Goal: Register for event/course

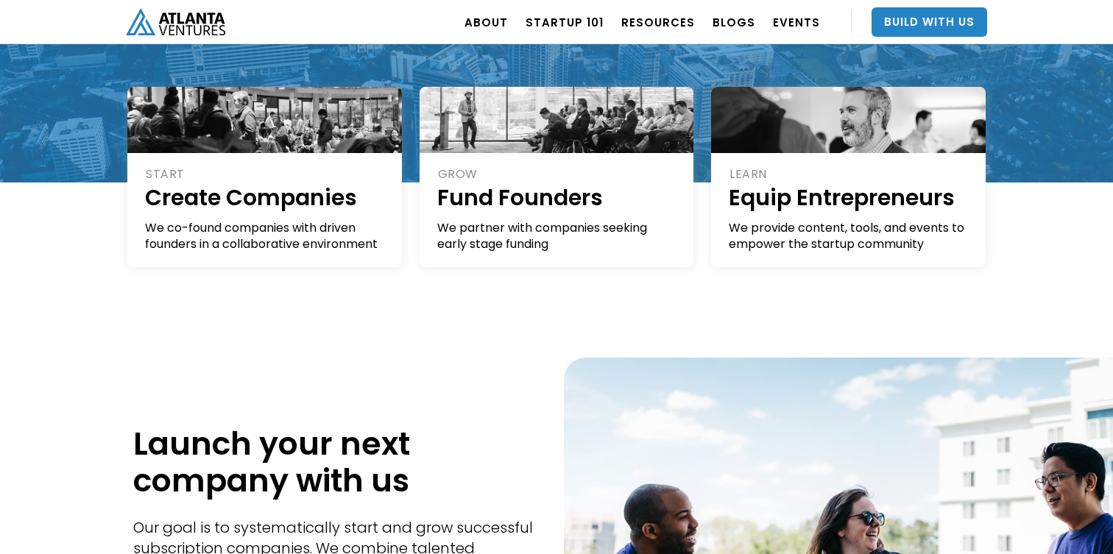
scroll to position [215, 0]
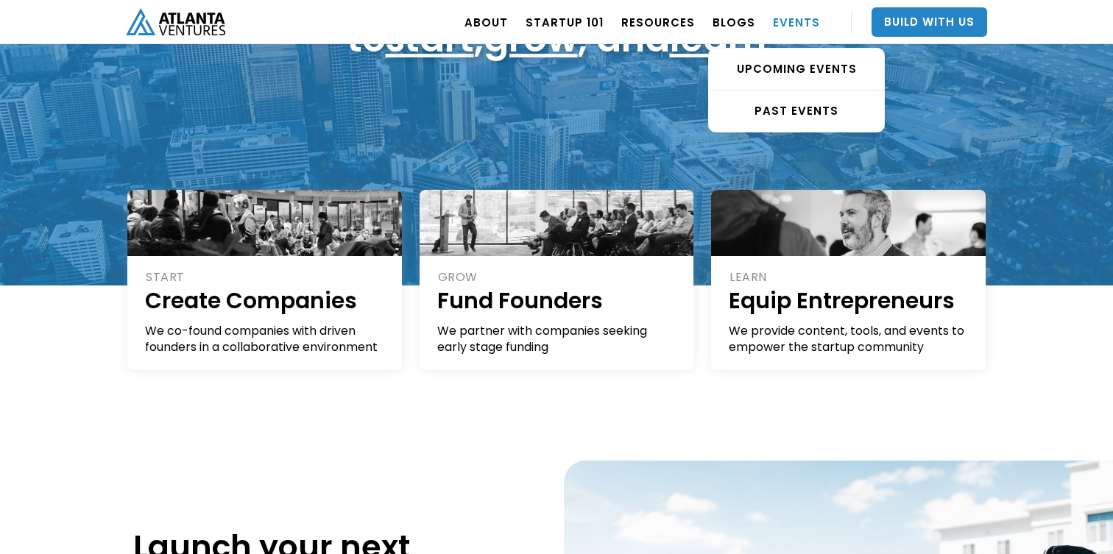
click at [794, 25] on link "EVENTS" at bounding box center [796, 21] width 47 height 41
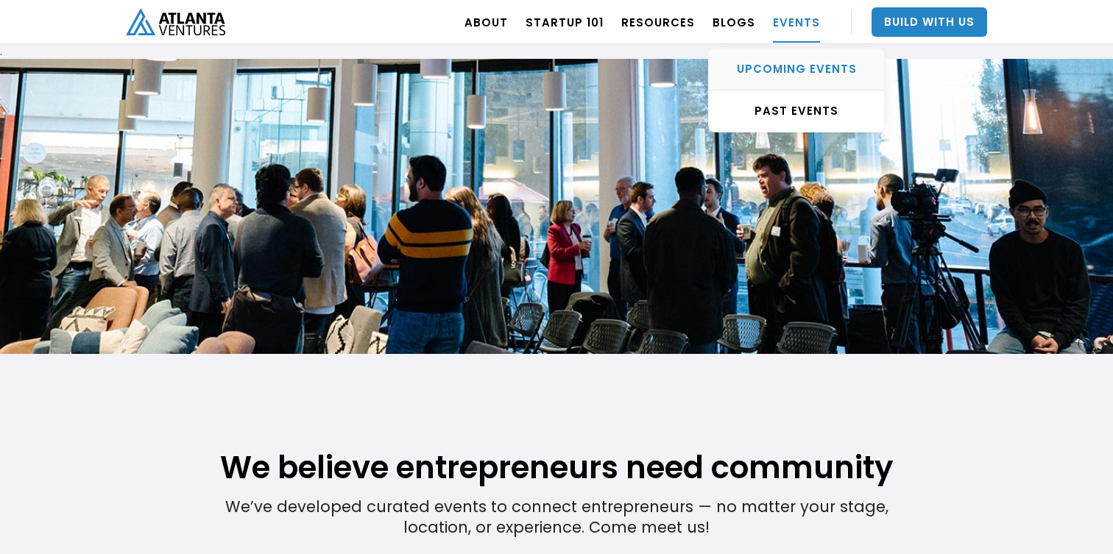
click at [814, 71] on div "UPCOMING EVENTS" at bounding box center [796, 69] width 175 height 15
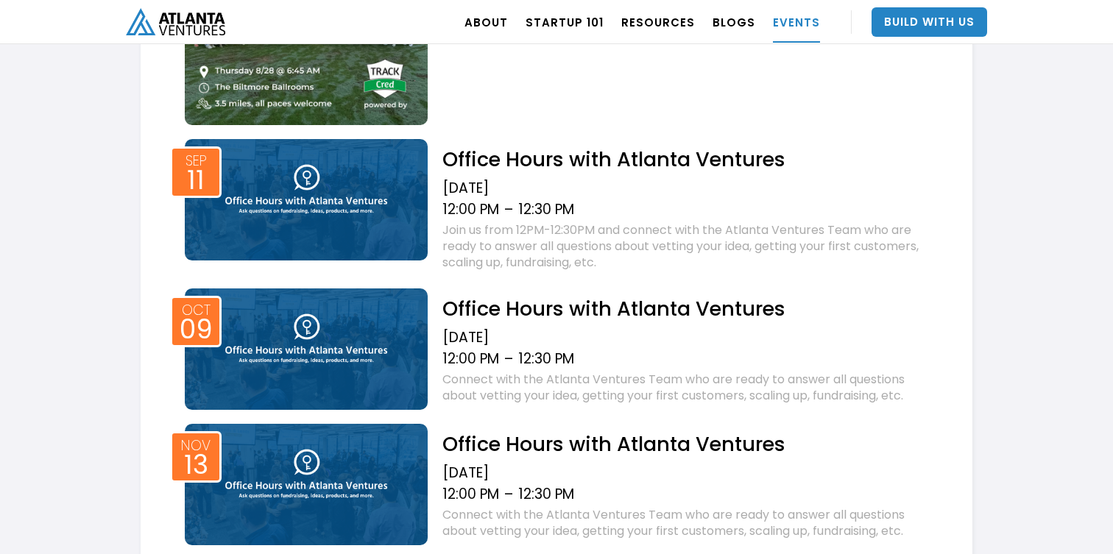
scroll to position [807, 0]
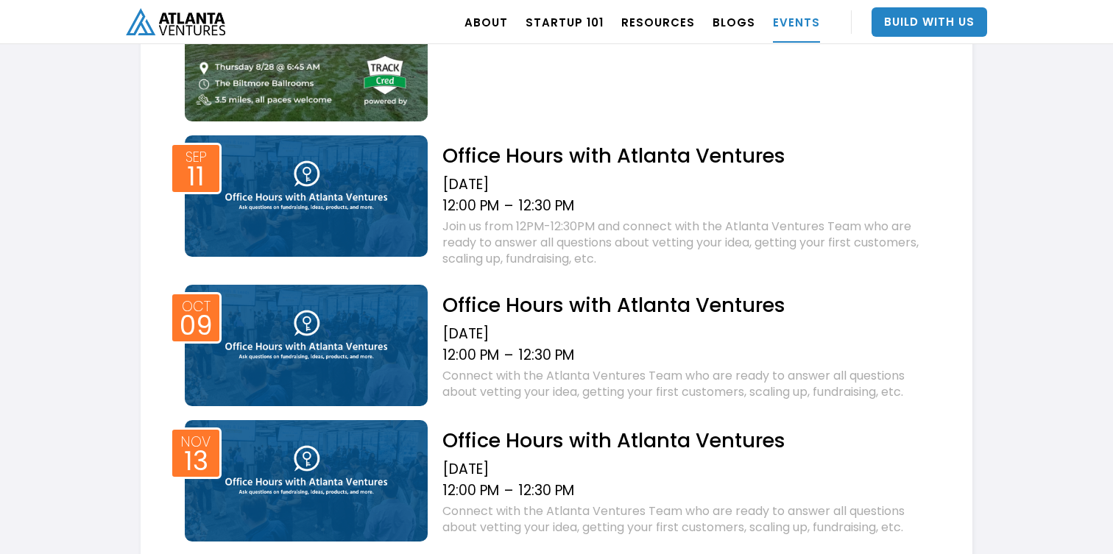
click at [719, 158] on h2 "Office Hours with Atlanta Ventures" at bounding box center [688, 156] width 493 height 26
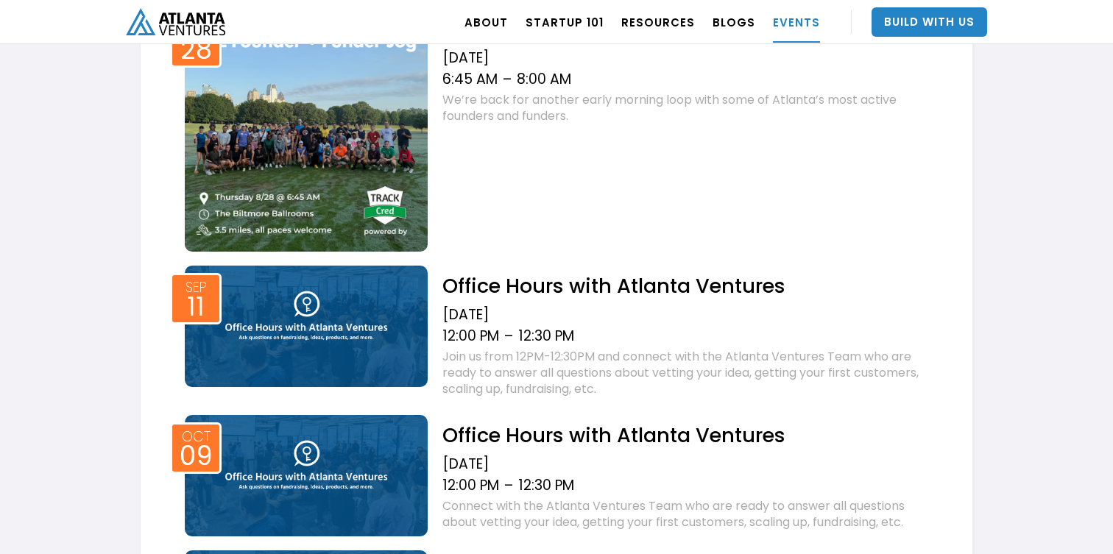
scroll to position [672, 0]
